Goal: Information Seeking & Learning: Find specific fact

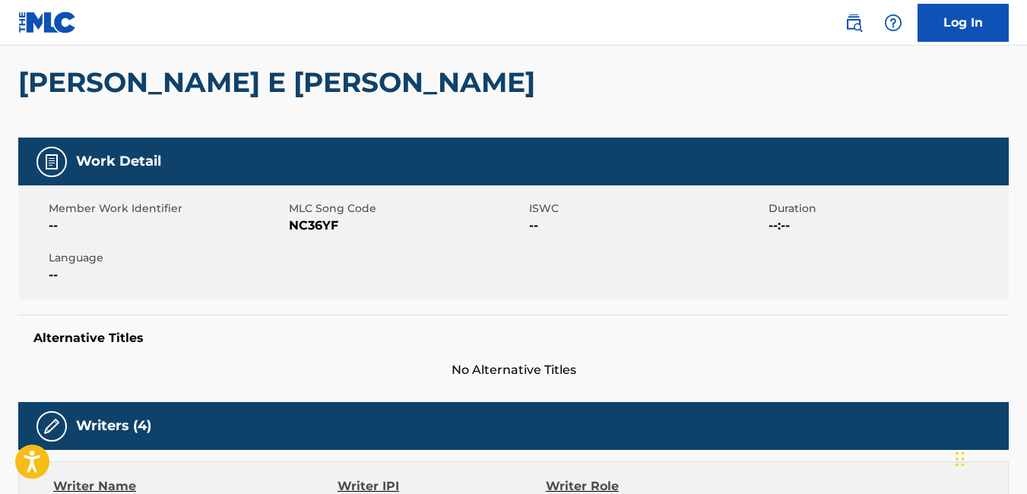
scroll to position [138, 0]
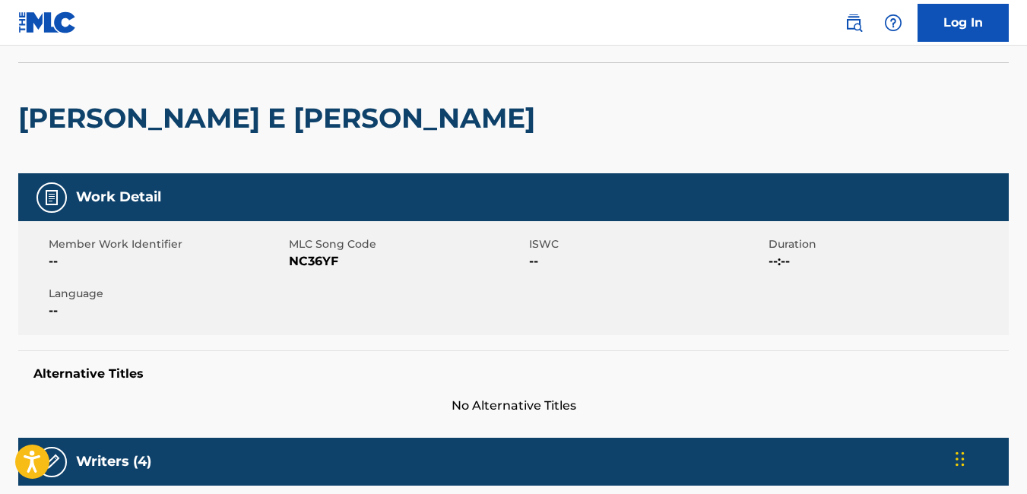
scroll to position [98, 0]
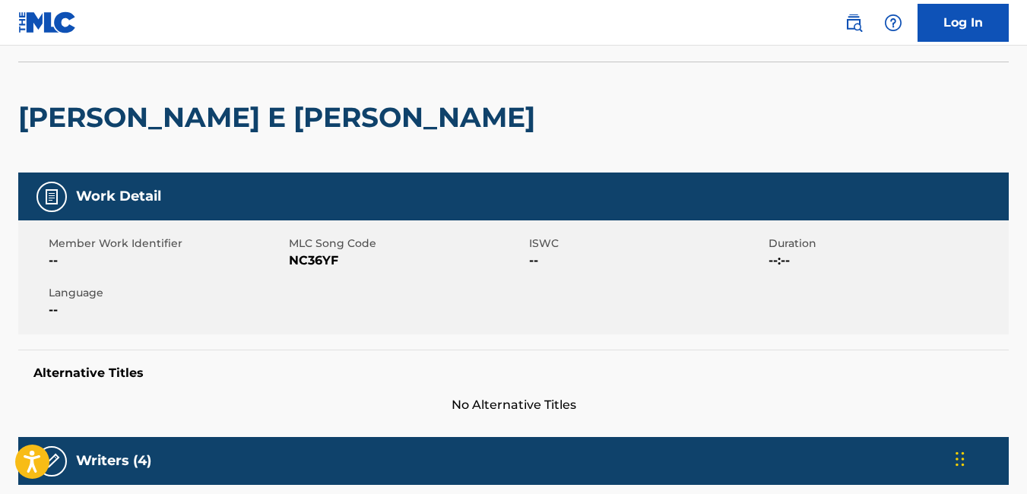
click at [71, 24] on img at bounding box center [47, 22] width 59 height 22
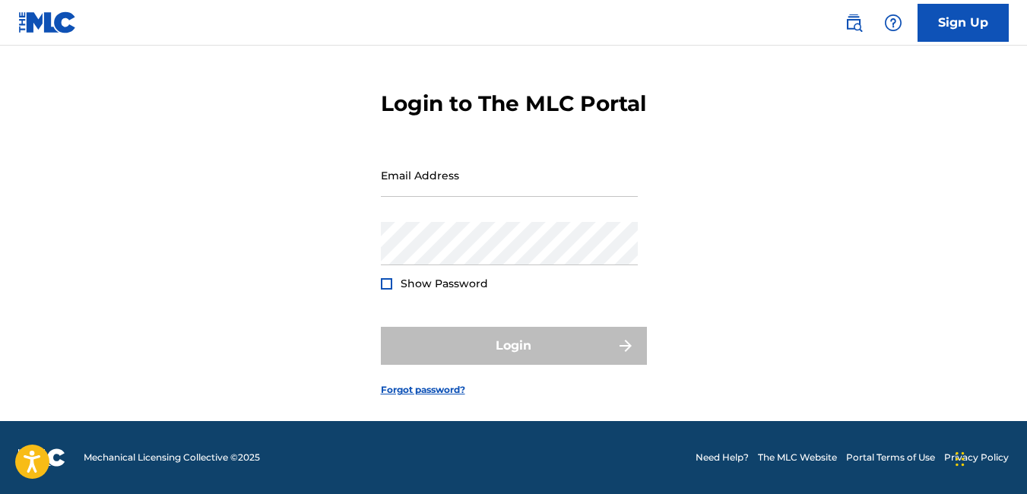
scroll to position [65, 0]
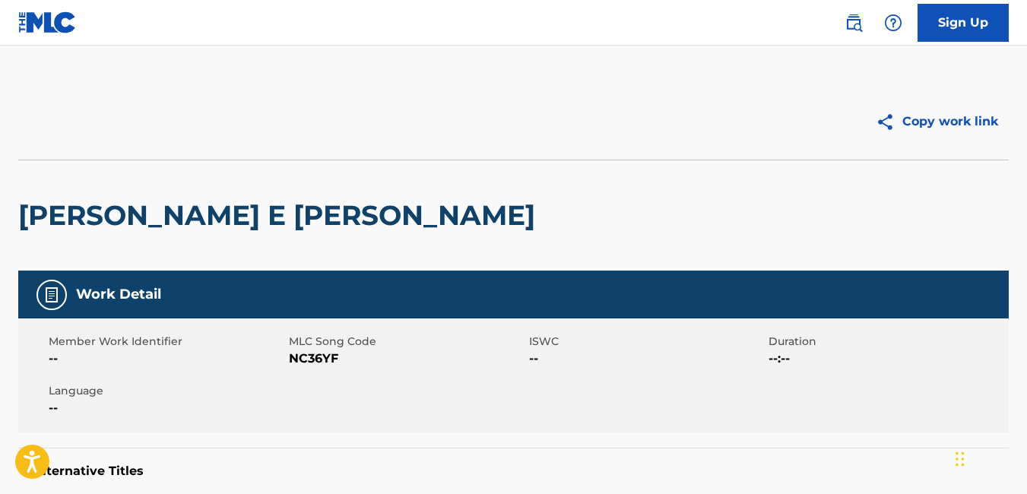
click at [88, 295] on h5 "Work Detail" at bounding box center [118, 294] width 85 height 17
click at [40, 17] on img at bounding box center [47, 22] width 59 height 22
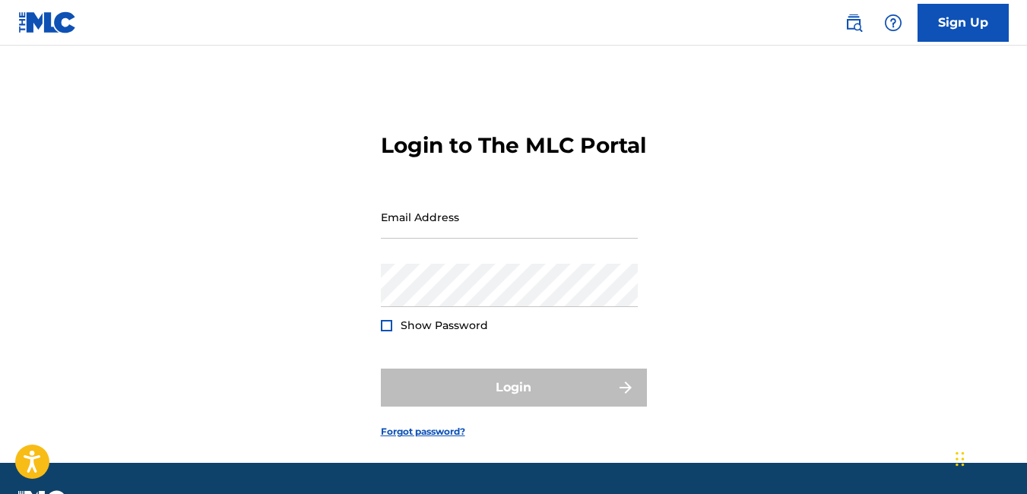
scroll to position [68, 0]
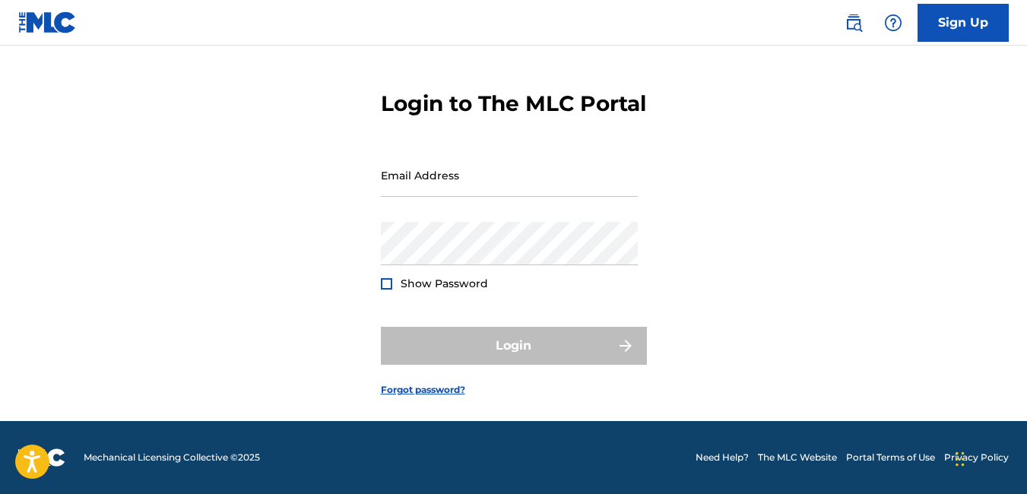
click at [802, 457] on link "The MLC Website" at bounding box center [797, 458] width 79 height 14
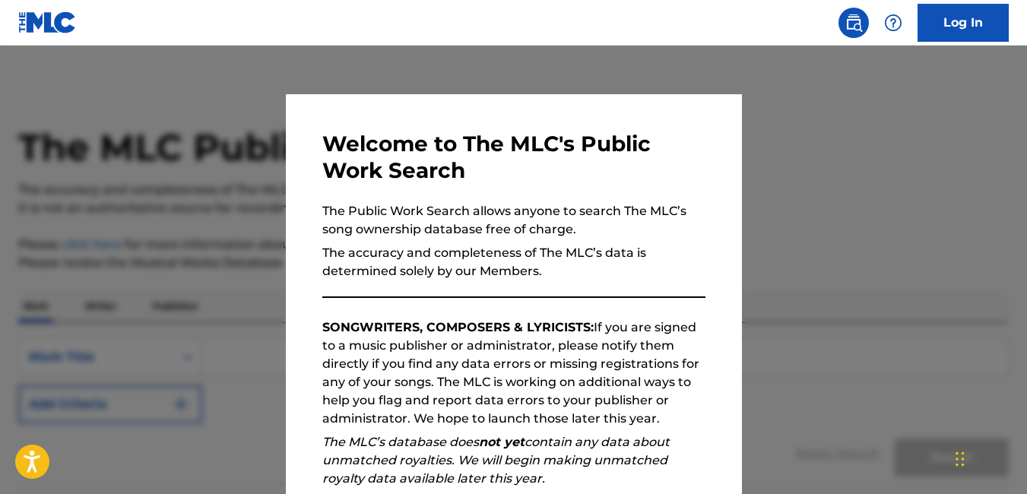
click at [251, 129] on div at bounding box center [513, 293] width 1027 height 494
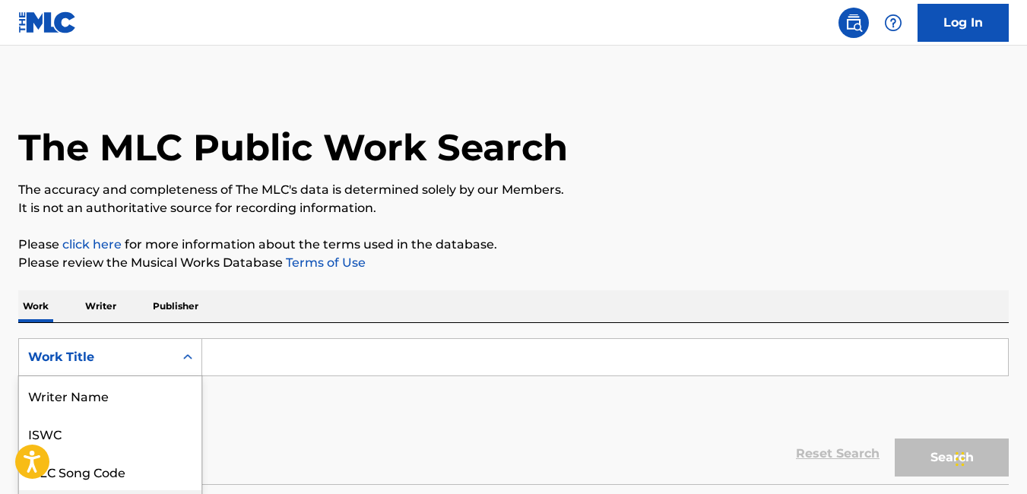
click at [115, 369] on div "8 results available. Use Up and Down to choose options, press Enter to select t…" at bounding box center [110, 357] width 184 height 38
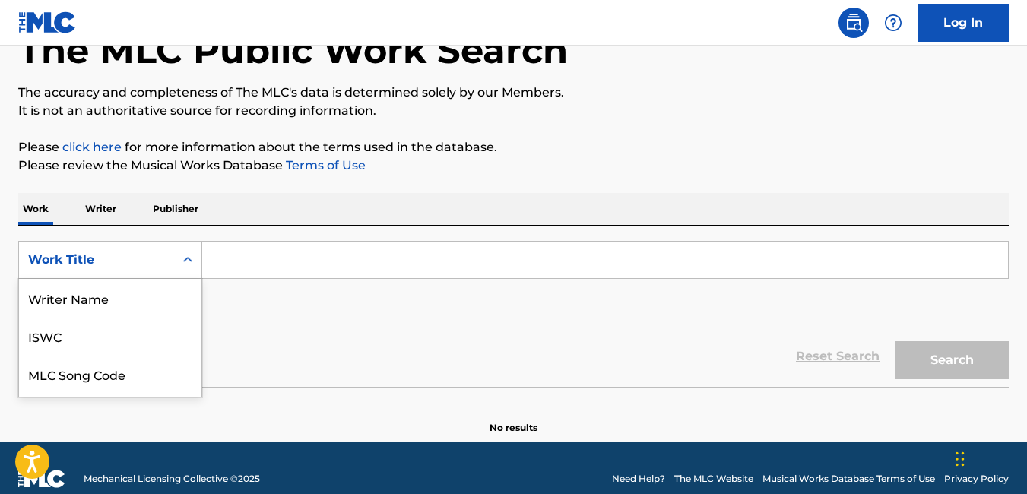
scroll to position [111, 0]
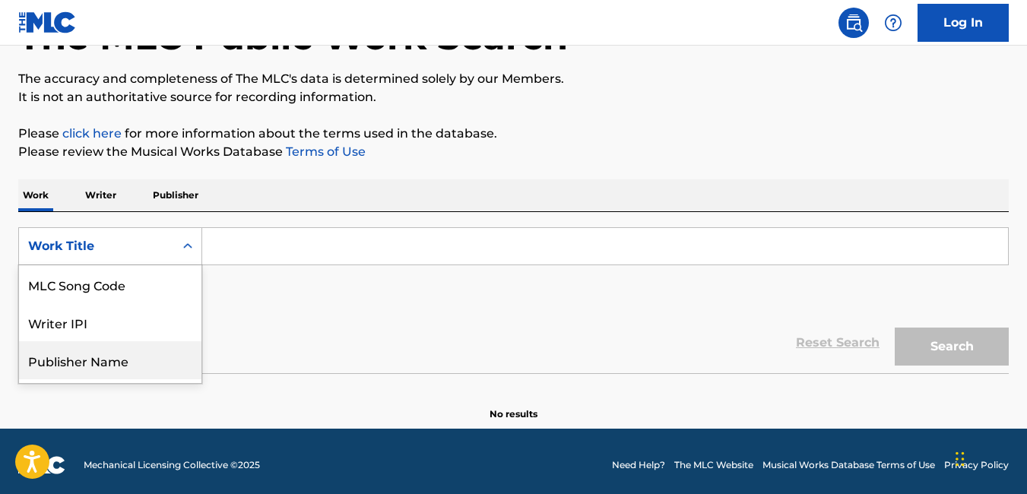
click at [130, 356] on div "Publisher Name" at bounding box center [110, 360] width 182 height 38
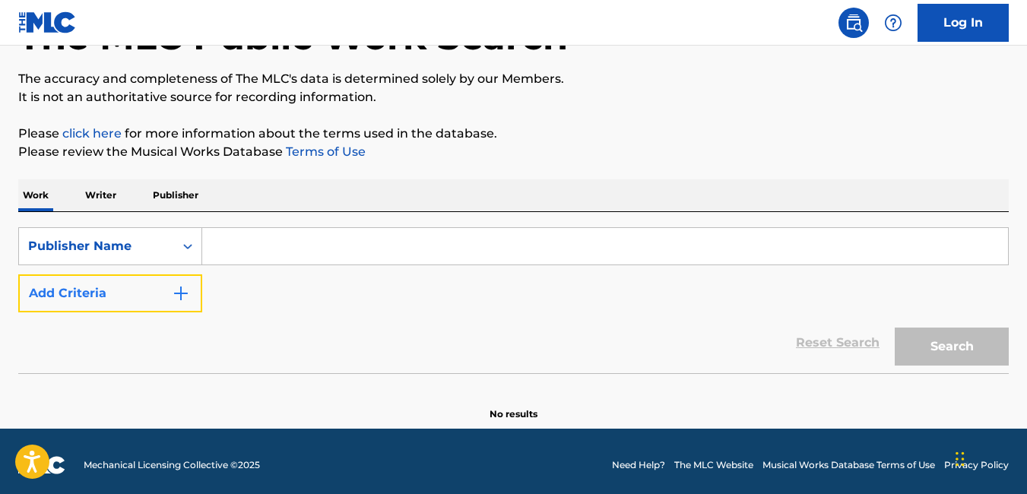
click at [176, 295] on img "Search Form" at bounding box center [181, 293] width 18 height 18
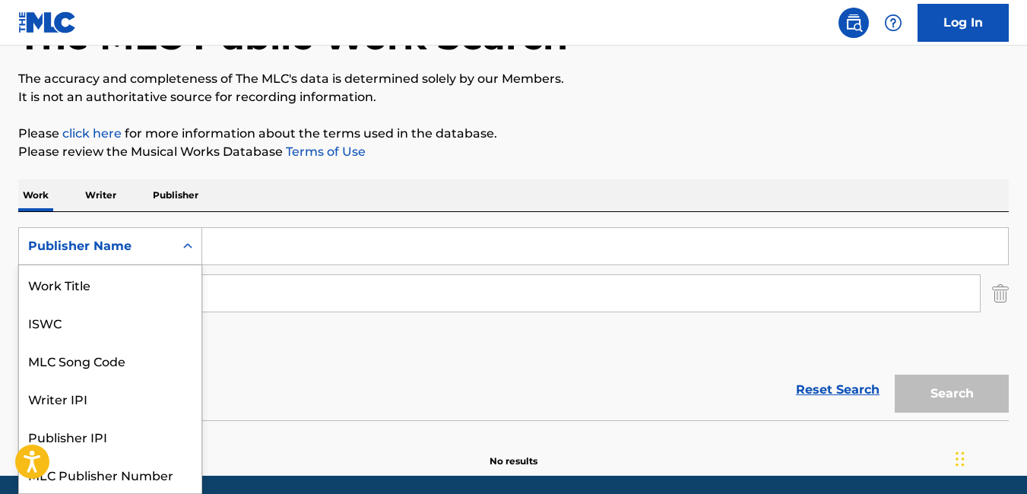
click at [186, 247] on icon "Search Form" at bounding box center [187, 245] width 9 height 5
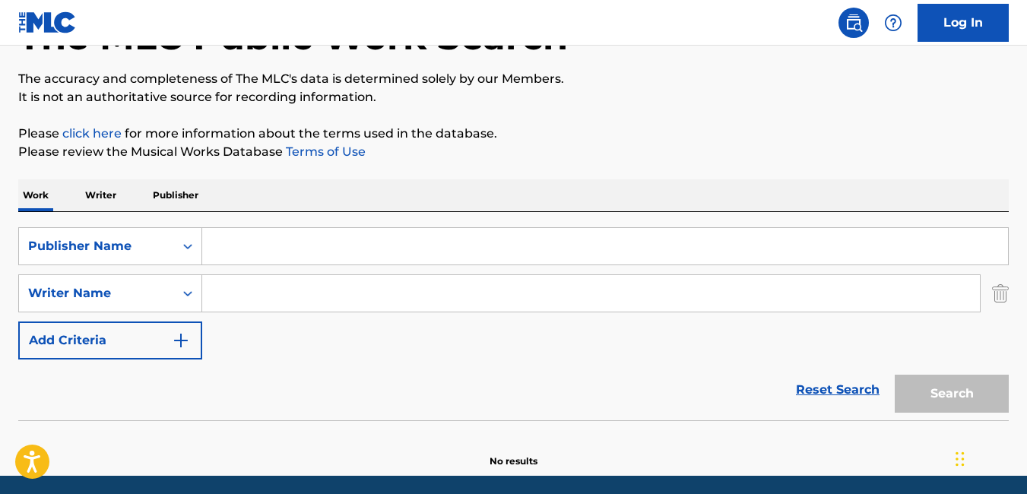
click at [244, 243] on input "Search Form" at bounding box center [605, 246] width 806 height 36
type input "Green light Music Publishing"
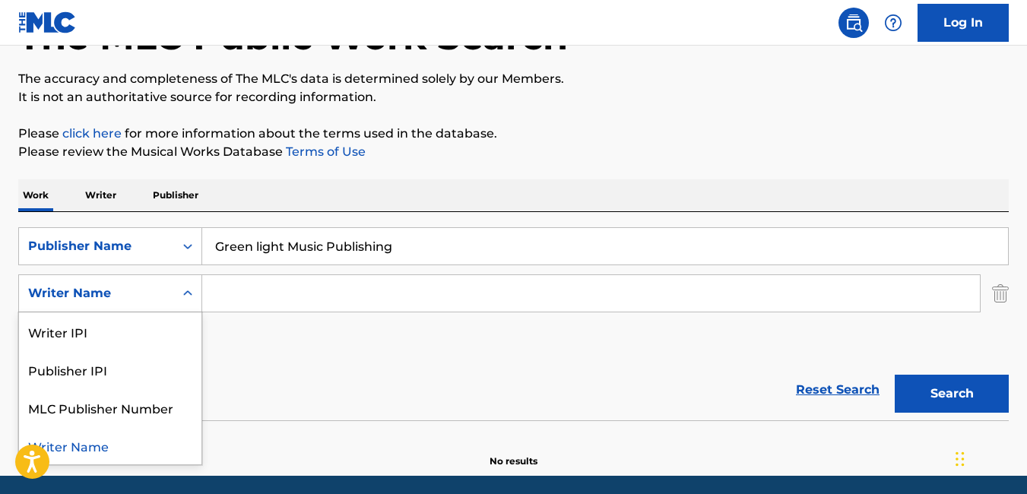
click at [189, 296] on icon "Search Form" at bounding box center [187, 293] width 15 height 15
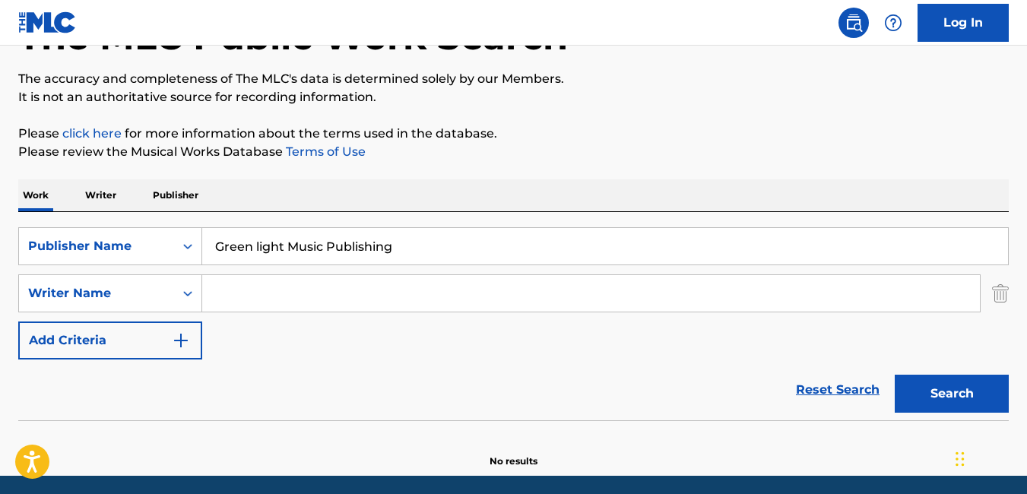
click at [274, 290] on input "Search Form" at bounding box center [591, 293] width 778 height 36
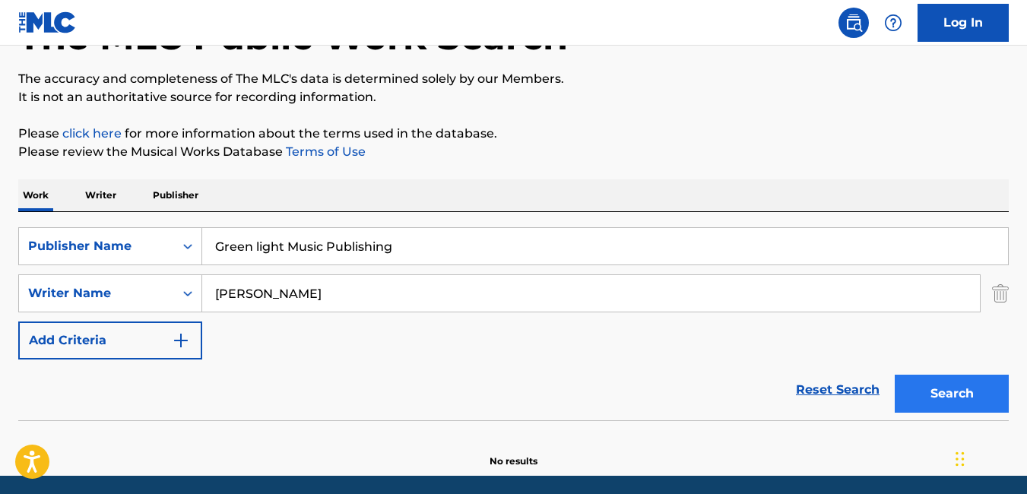
type input "[PERSON_NAME]"
click at [975, 401] on button "Search" at bounding box center [952, 394] width 114 height 38
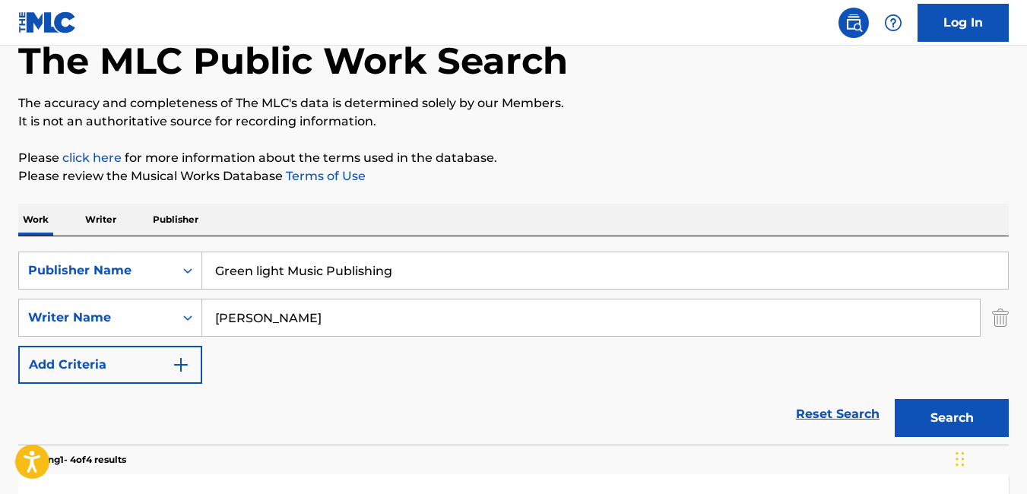
scroll to position [92, 0]
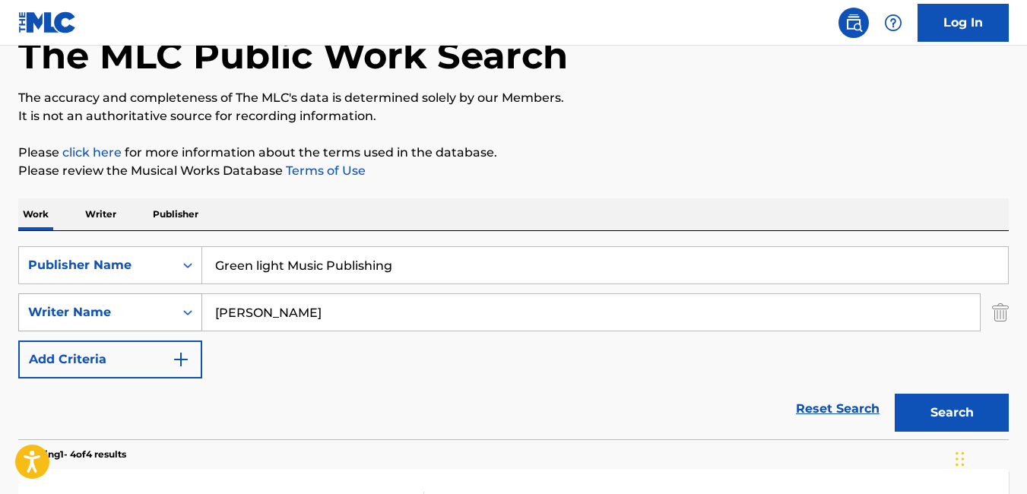
drag, startPoint x: 356, startPoint y: 312, endPoint x: 200, endPoint y: 313, distance: 155.9
click at [200, 313] on div "SearchWithCriteria6041f6d5-f06d-47d4-b912-c7f108fdc74d Writer Name [PERSON_NAME]" at bounding box center [513, 312] width 991 height 38
click at [97, 210] on p "Writer" at bounding box center [101, 214] width 40 height 32
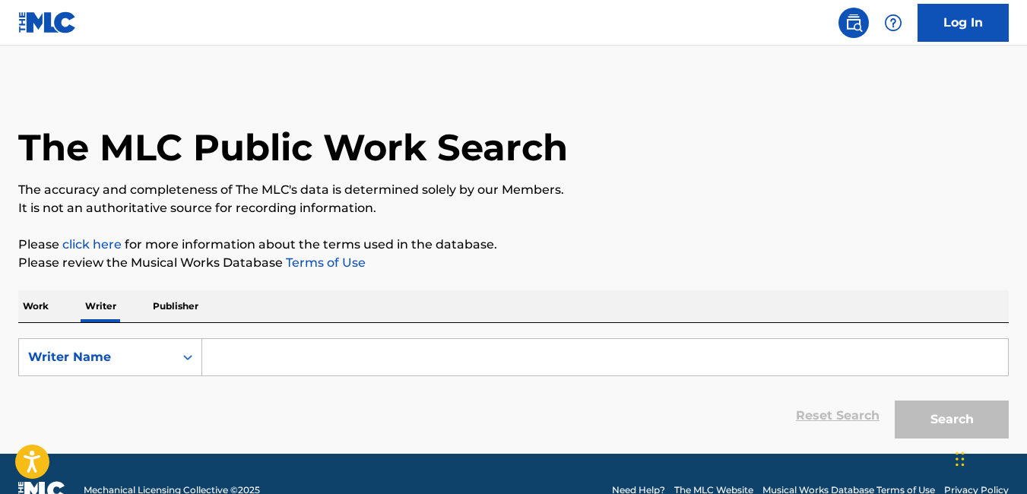
click at [277, 360] on input "Search Form" at bounding box center [605, 357] width 806 height 36
paste input "[PERSON_NAME]"
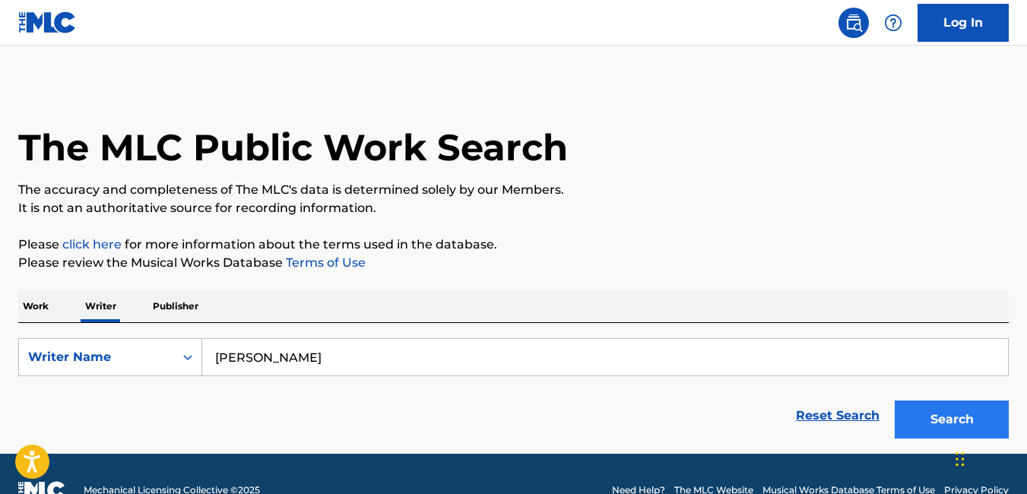
type input "[PERSON_NAME]"
click at [940, 430] on button "Search" at bounding box center [952, 420] width 114 height 38
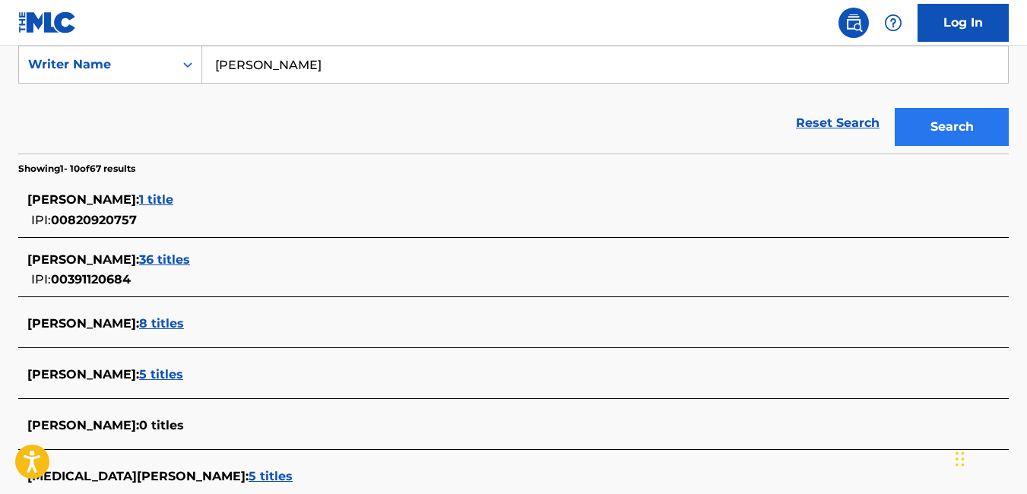
scroll to position [293, 0]
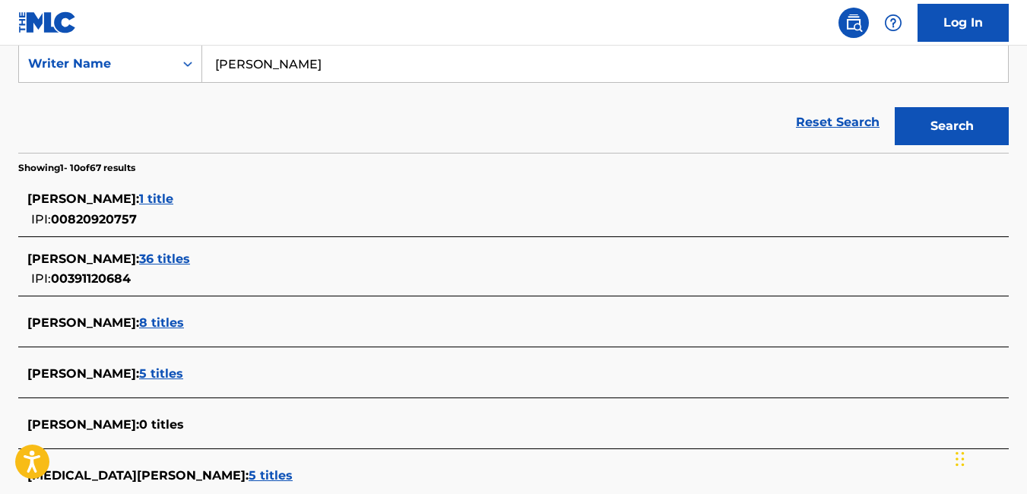
click at [189, 253] on span "36 titles" at bounding box center [164, 259] width 51 height 14
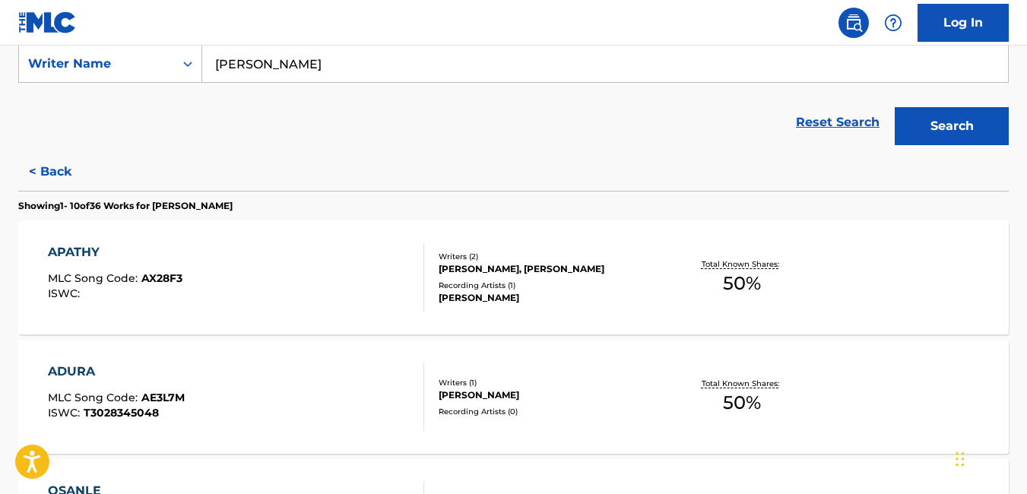
click at [438, 332] on div "APATHY MLC Song Code : AX28F3 ISWC : Writers ( 2 ) [PERSON_NAME], [PERSON_NAME]…" at bounding box center [513, 277] width 991 height 114
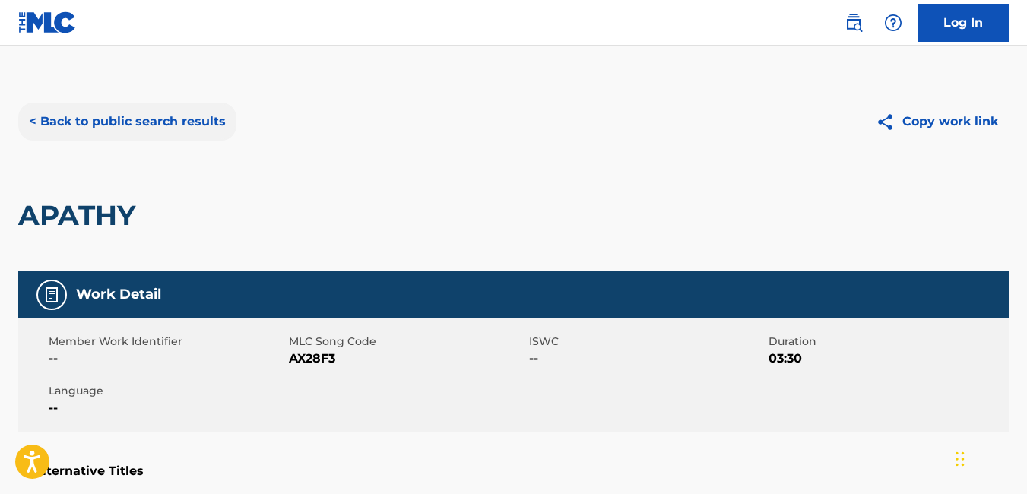
click at [43, 131] on button "< Back to public search results" at bounding box center [127, 122] width 218 height 38
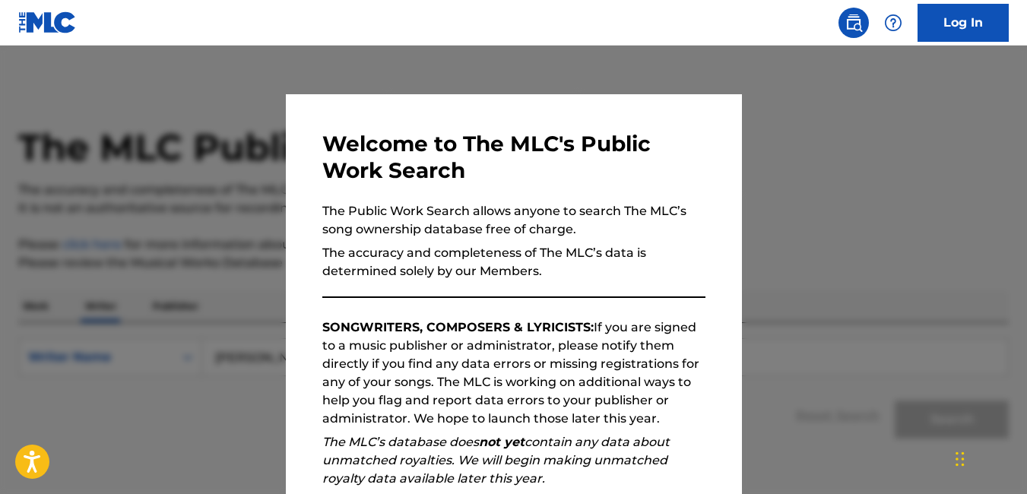
scroll to position [79, 0]
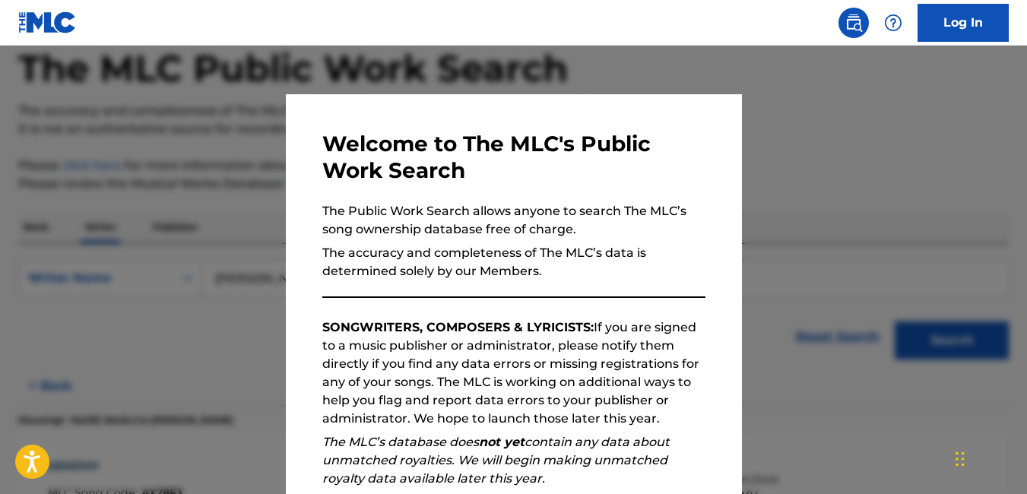
click at [207, 373] on div at bounding box center [513, 293] width 1027 height 494
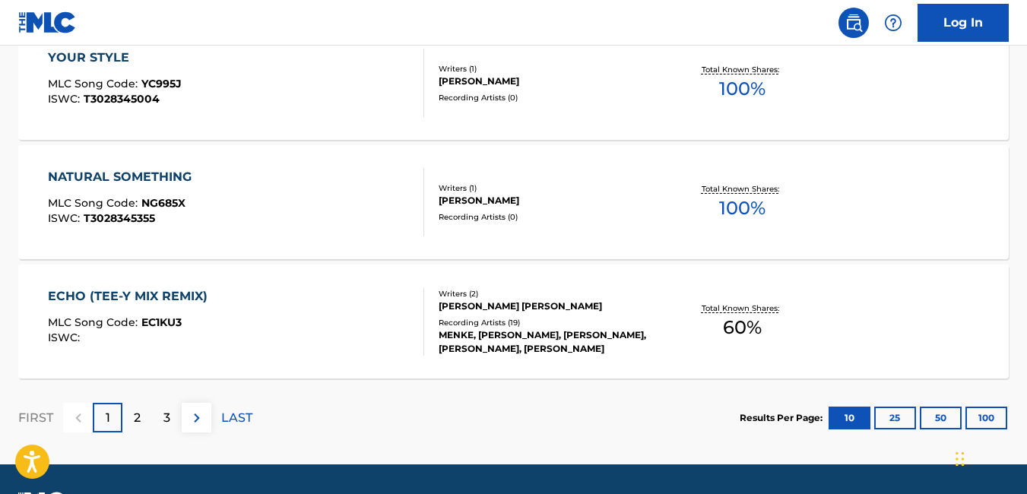
scroll to position [1316, 0]
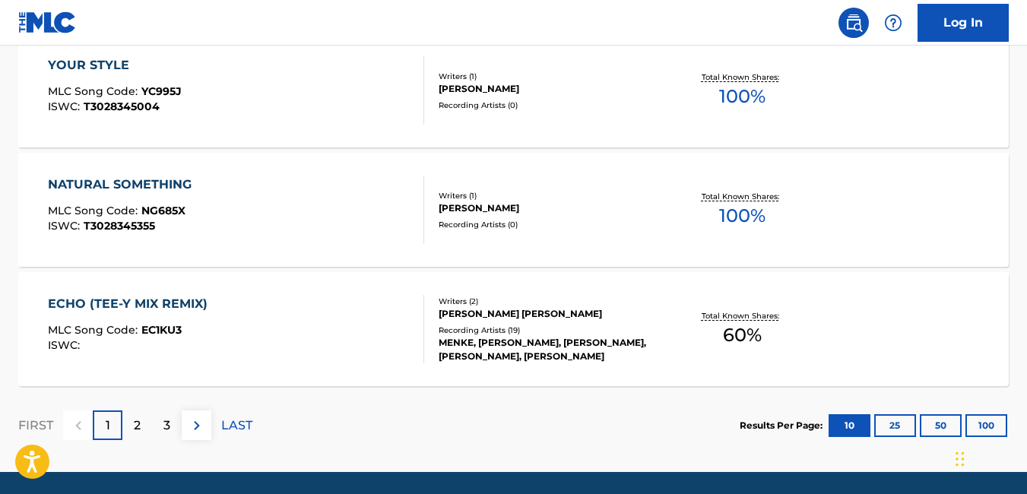
click at [594, 336] on div "Recording Artists ( 19 )" at bounding box center [549, 330] width 220 height 11
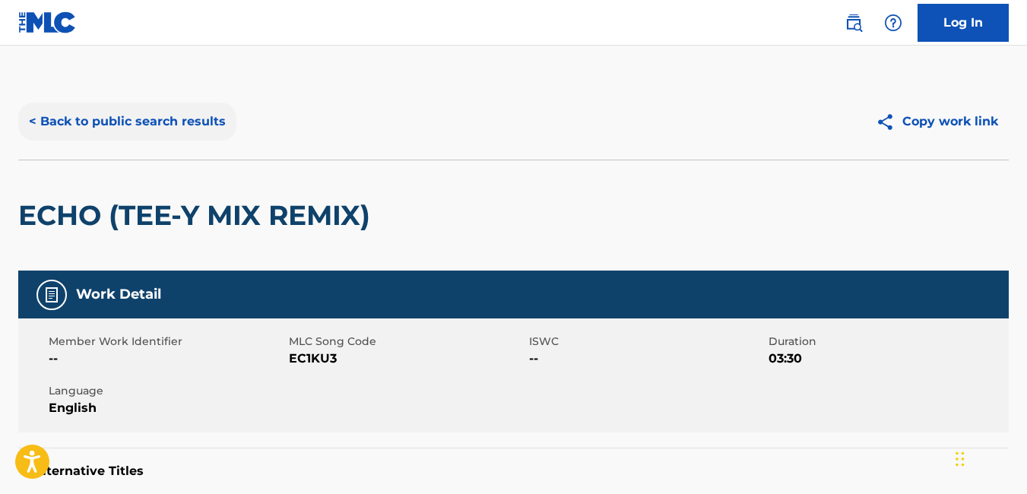
click at [94, 126] on button "< Back to public search results" at bounding box center [127, 122] width 218 height 38
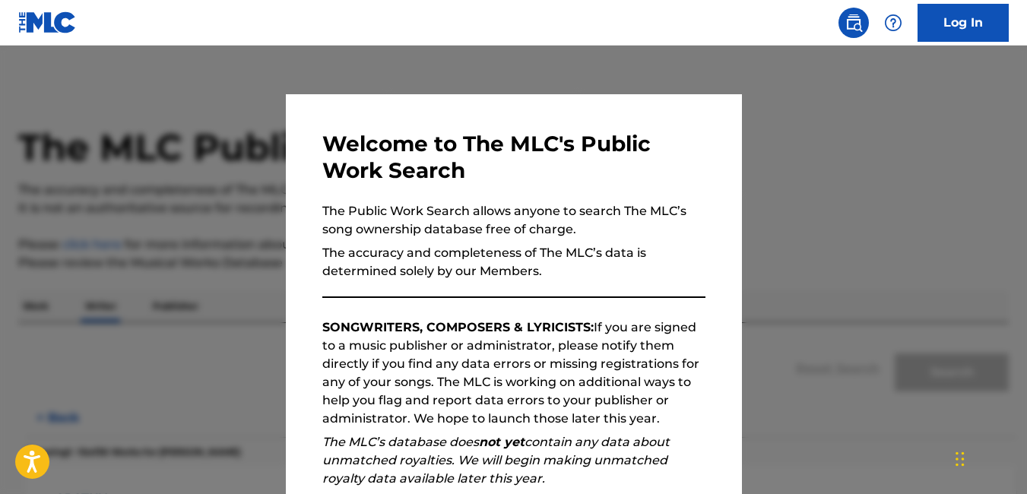
scroll to position [79, 0]
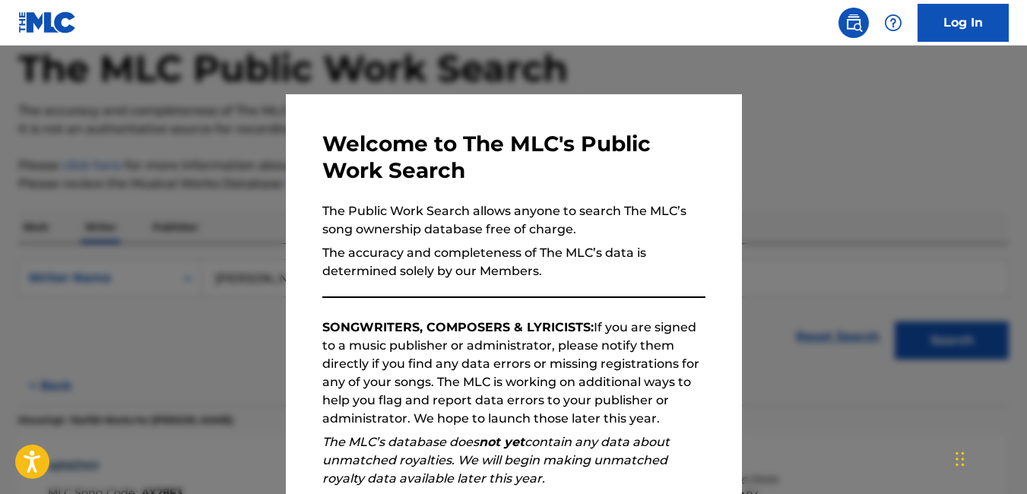
click at [177, 335] on div at bounding box center [513, 293] width 1027 height 494
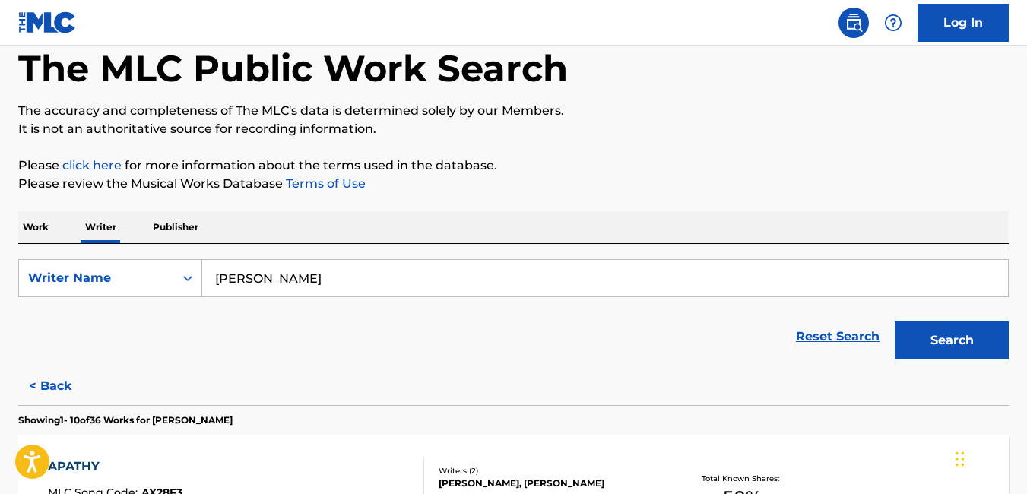
click at [606, 343] on div "Reset Search Search" at bounding box center [513, 336] width 991 height 61
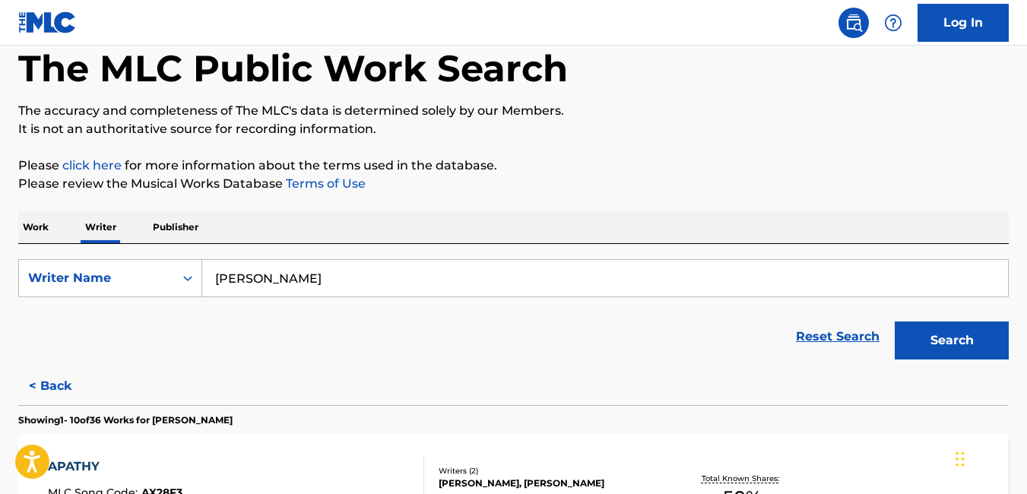
click at [610, 410] on section "Showing 1 - 10 of 36 Works for [PERSON_NAME]" at bounding box center [513, 416] width 991 height 22
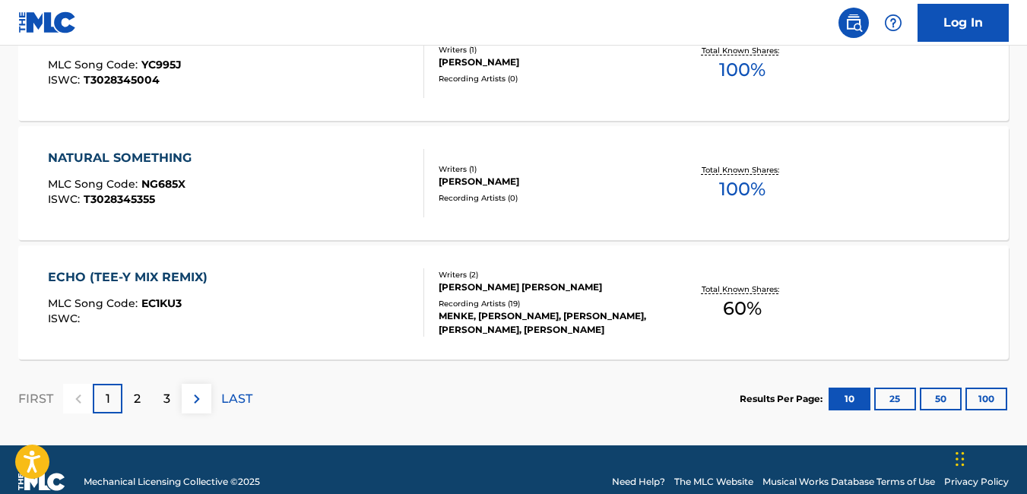
scroll to position [1367, 0]
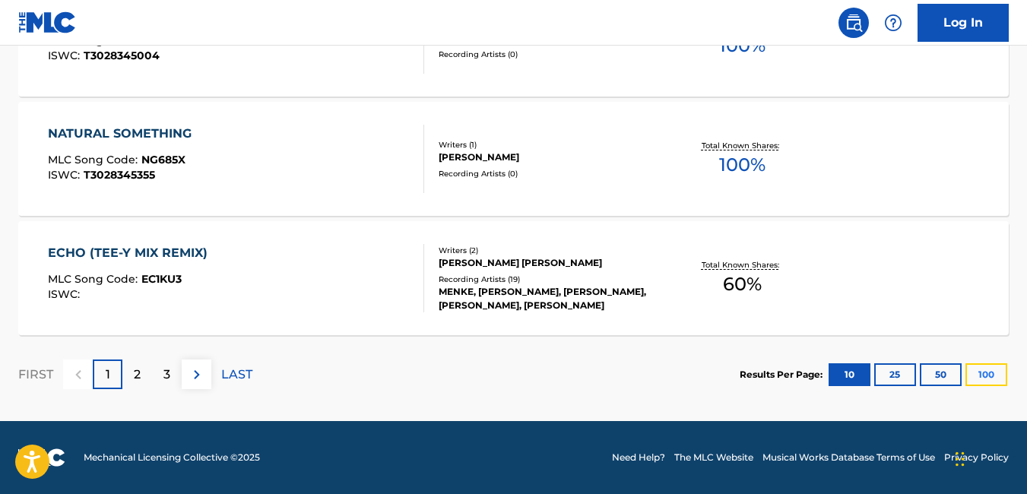
click at [988, 385] on button "100" at bounding box center [987, 374] width 42 height 23
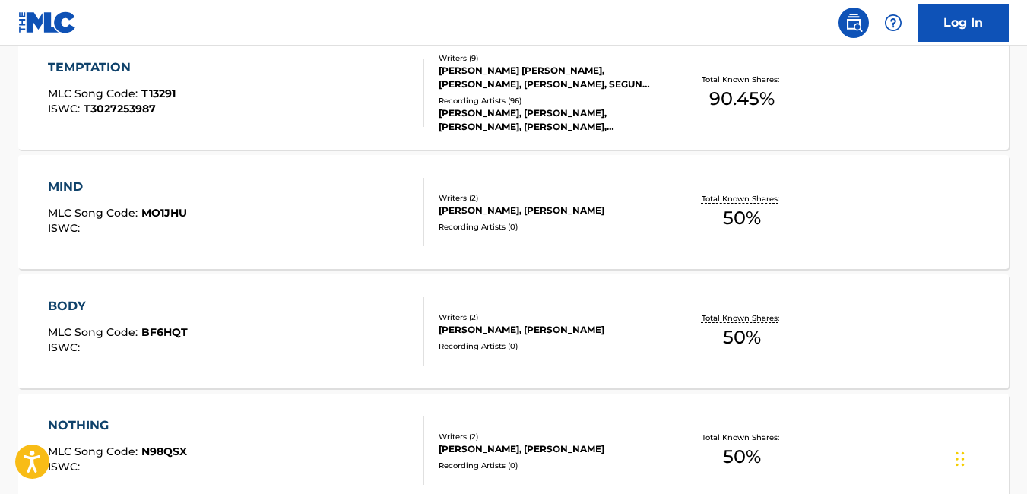
scroll to position [3943, 0]
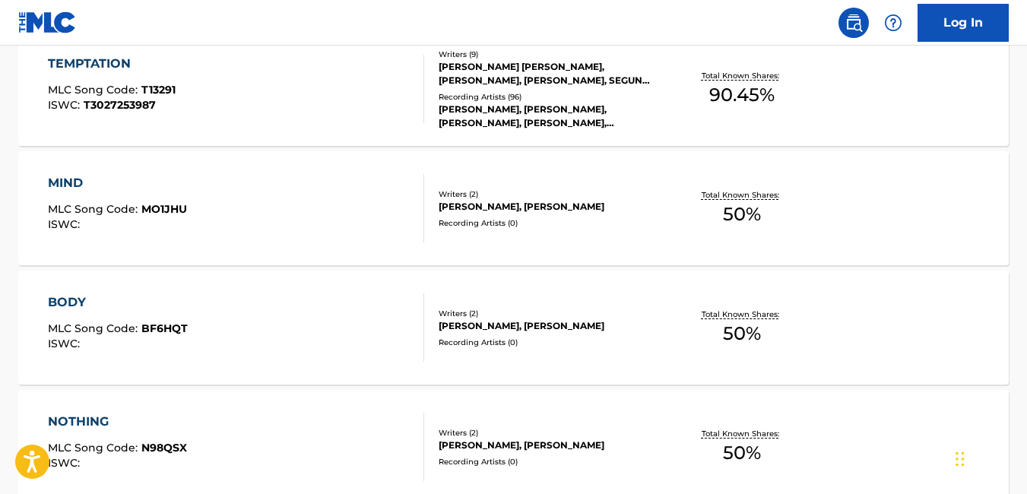
click at [207, 78] on div "TEMPTATION MLC Song Code : T13291 ISWC : T3027253987" at bounding box center [236, 89] width 376 height 68
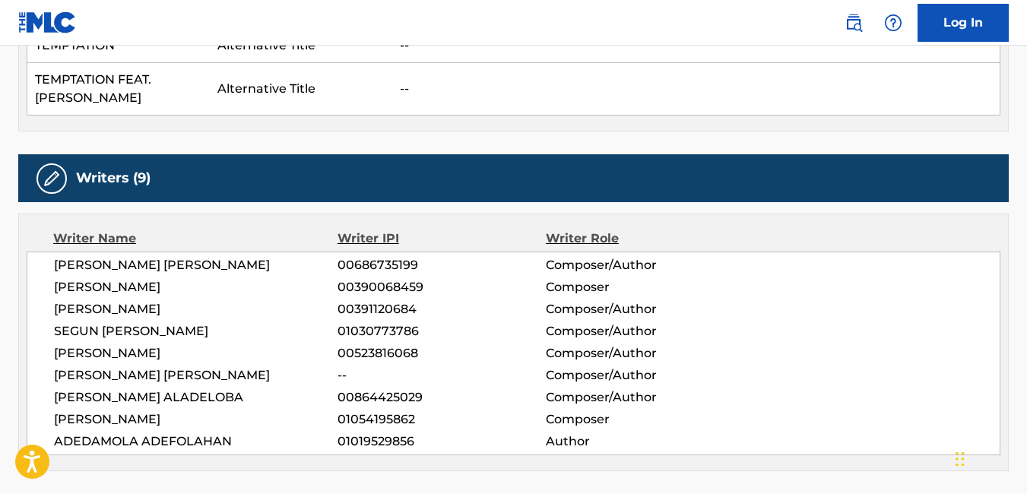
scroll to position [503, 0]
